Goal: Information Seeking & Learning: Learn about a topic

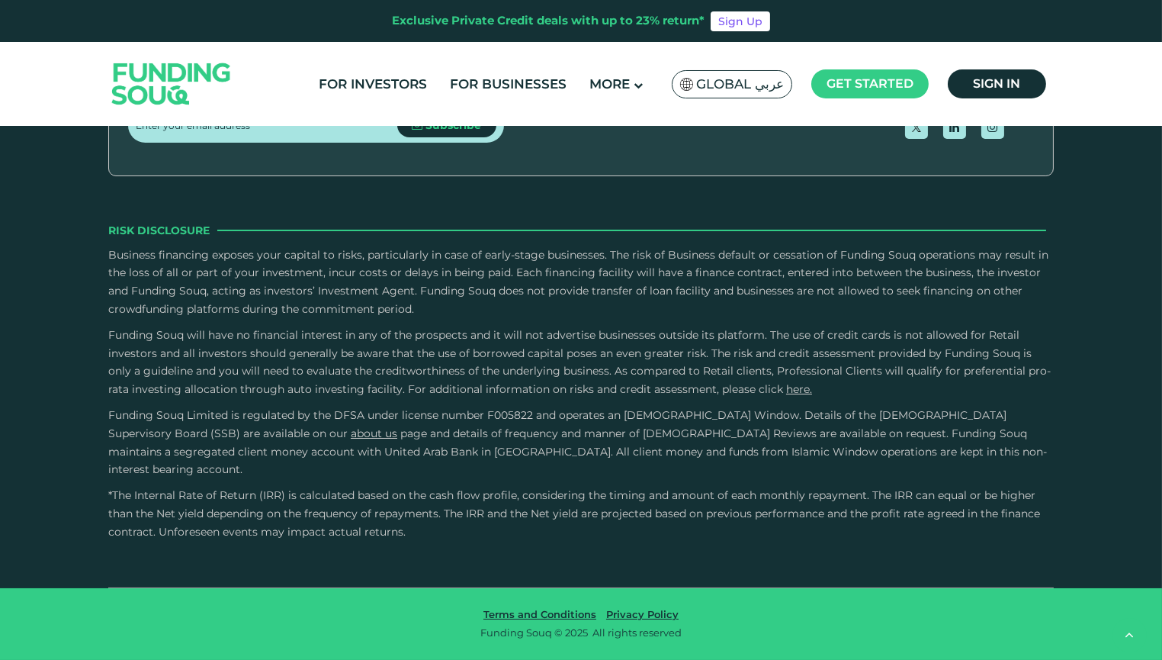
scroll to position [4926, 0]
type tc-range-slider "4"
drag, startPoint x: 663, startPoint y: 490, endPoint x: 565, endPoint y: 211, distance: 296.5
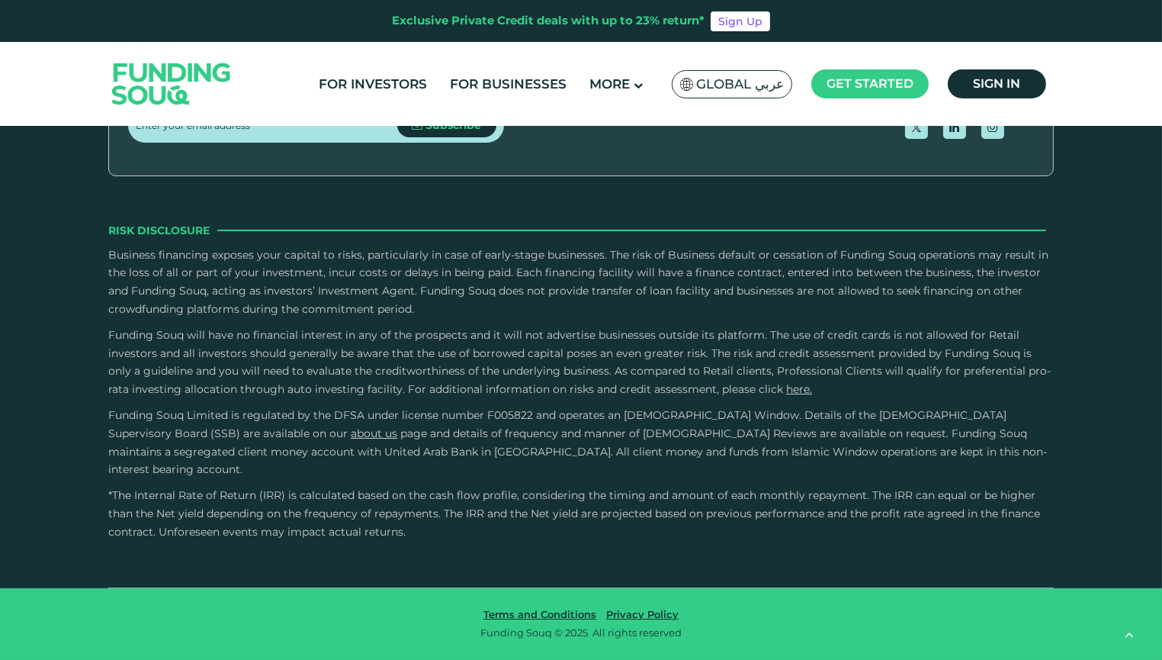
drag, startPoint x: 378, startPoint y: 229, endPoint x: 462, endPoint y: 383, distance: 175.8
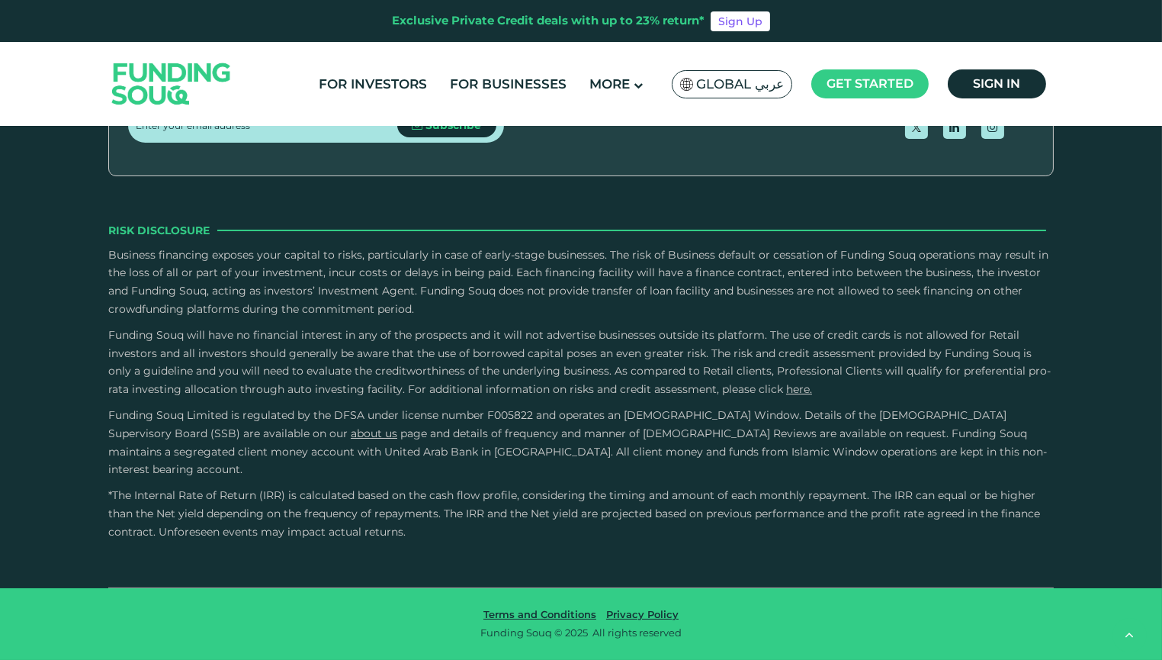
drag, startPoint x: 684, startPoint y: 537, endPoint x: 583, endPoint y: 262, distance: 293.2
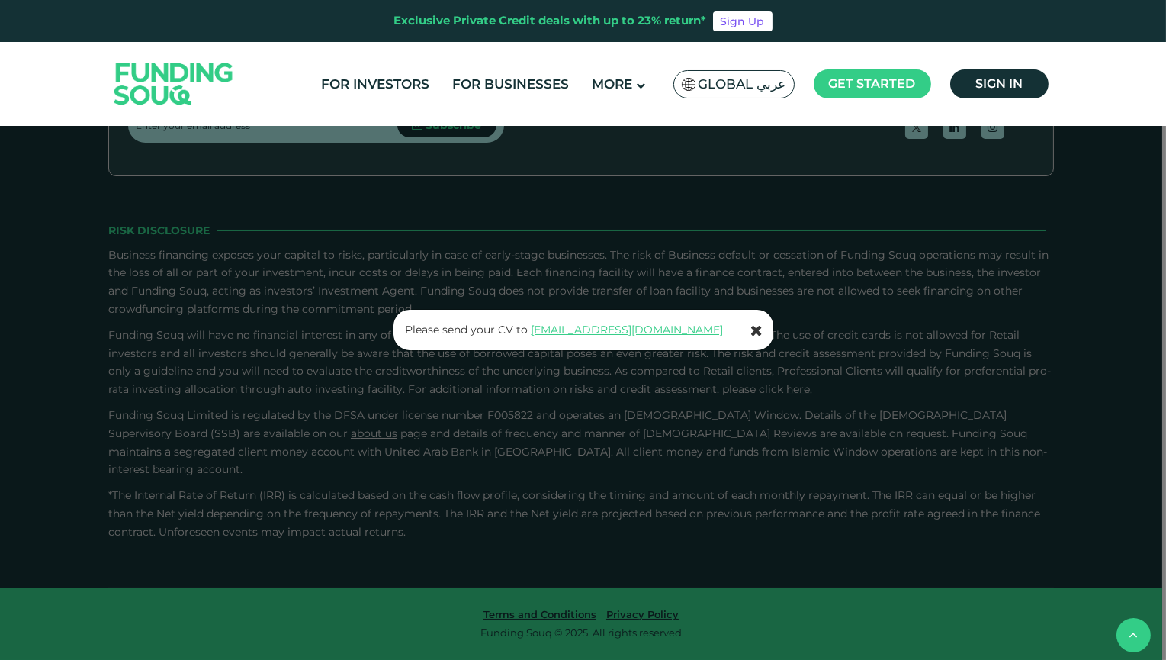
click at [758, 329] on icon at bounding box center [757, 330] width 12 height 15
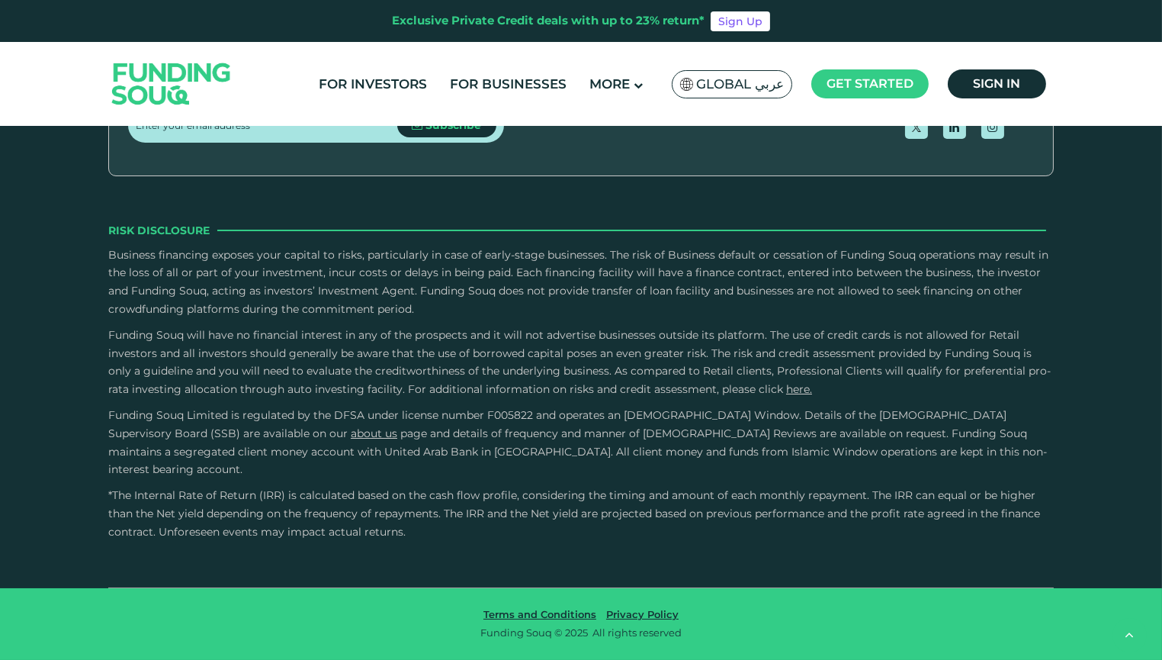
scroll to position [4504, 0]
